Goal: Task Accomplishment & Management: Use online tool/utility

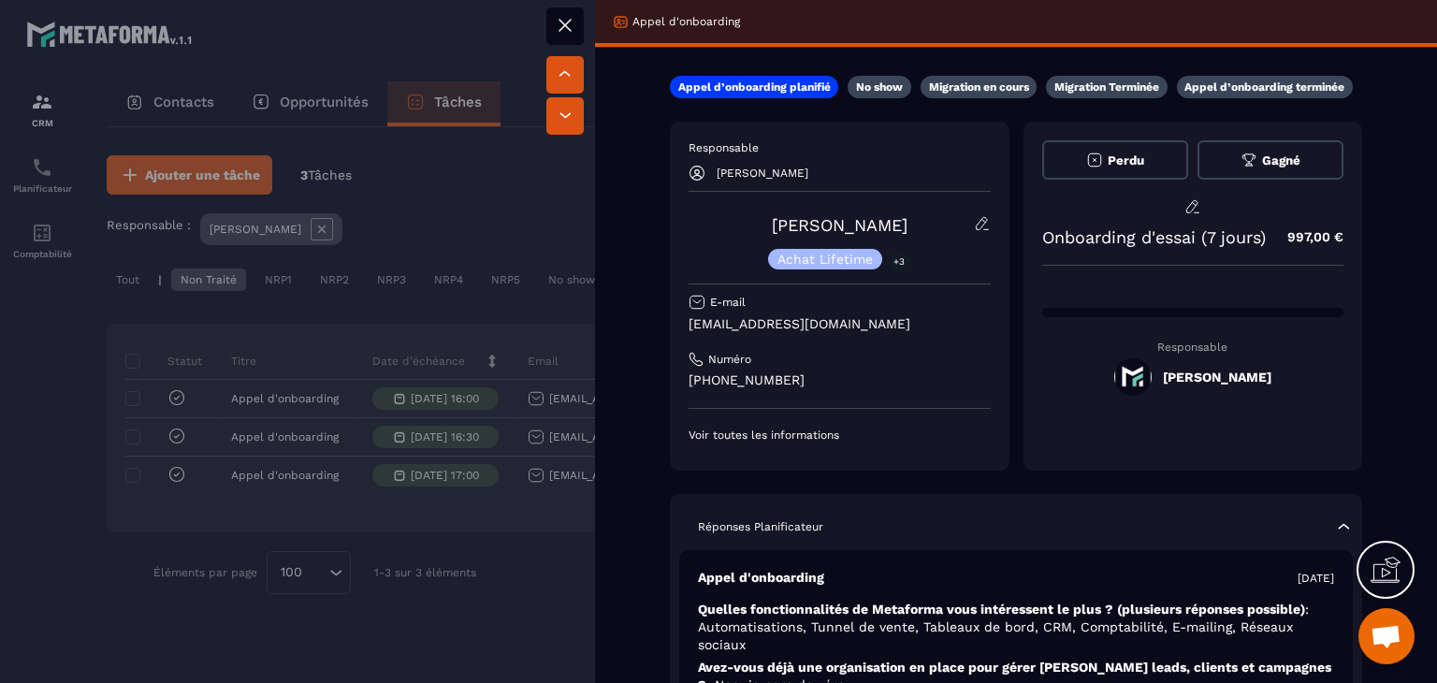
click at [560, 14] on icon at bounding box center [565, 25] width 22 height 22
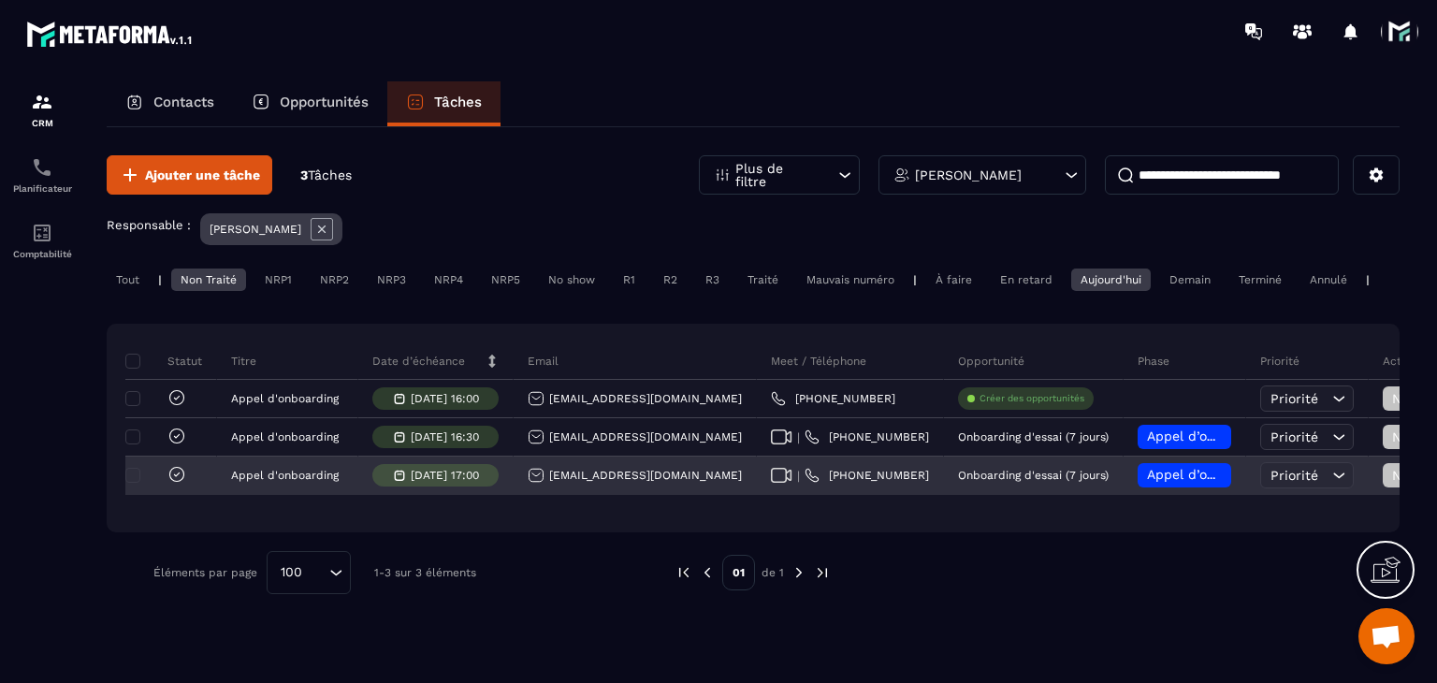
click at [614, 484] on div "[EMAIL_ADDRESS][DOMAIN_NAME]" at bounding box center [635, 475] width 214 height 17
